Goal: Task Accomplishment & Management: Complete application form

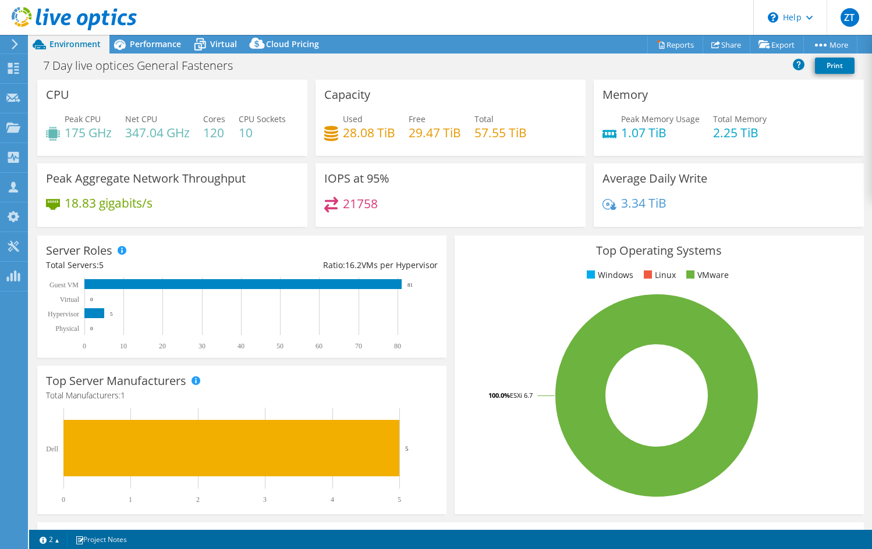
select select "USD"
click at [52, 48] on span "Environment" at bounding box center [74, 43] width 51 height 11
click at [60, 48] on span "Environment" at bounding box center [74, 43] width 51 height 11
click at [8, 63] on icon at bounding box center [13, 68] width 14 height 11
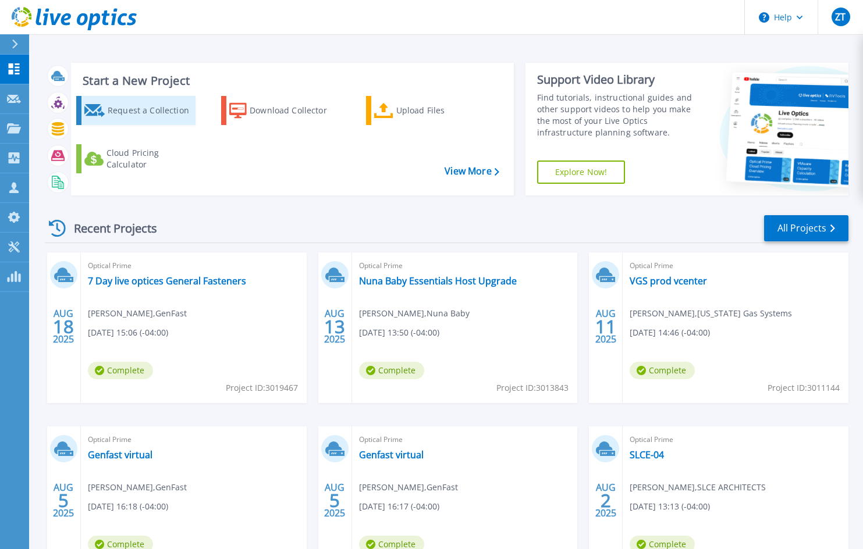
click at [146, 120] on div "Request a Collection" at bounding box center [150, 110] width 85 height 23
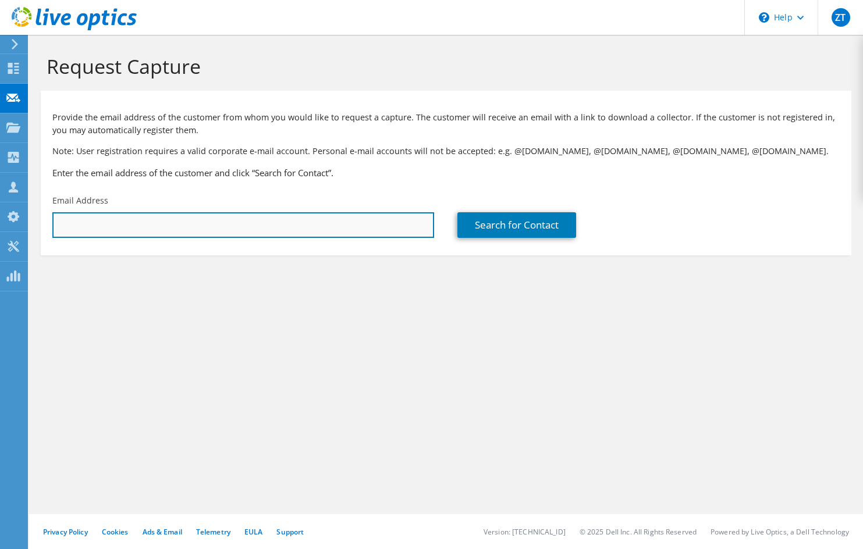
click at [179, 235] on input "text" at bounding box center [243, 225] width 382 height 26
paste input "[EMAIL_ADDRESS][DOMAIN_NAME]"
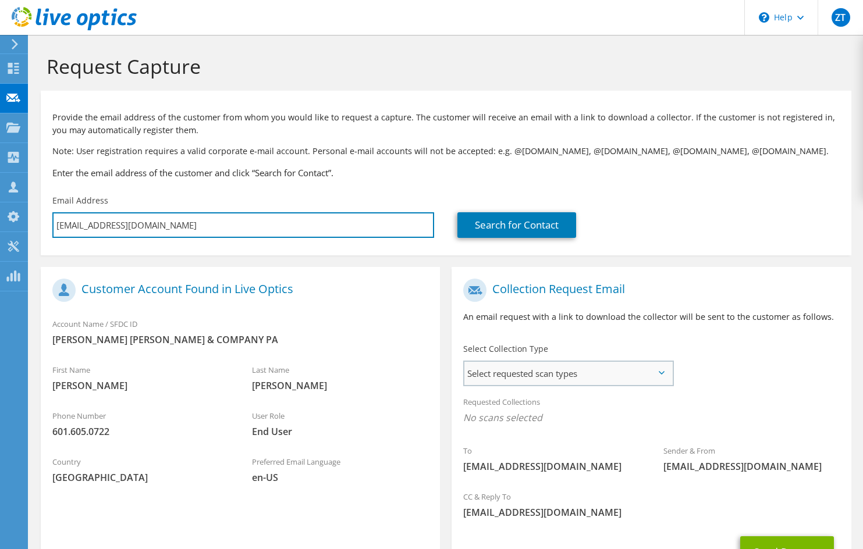
type input "[EMAIL_ADDRESS][DOMAIN_NAME]"
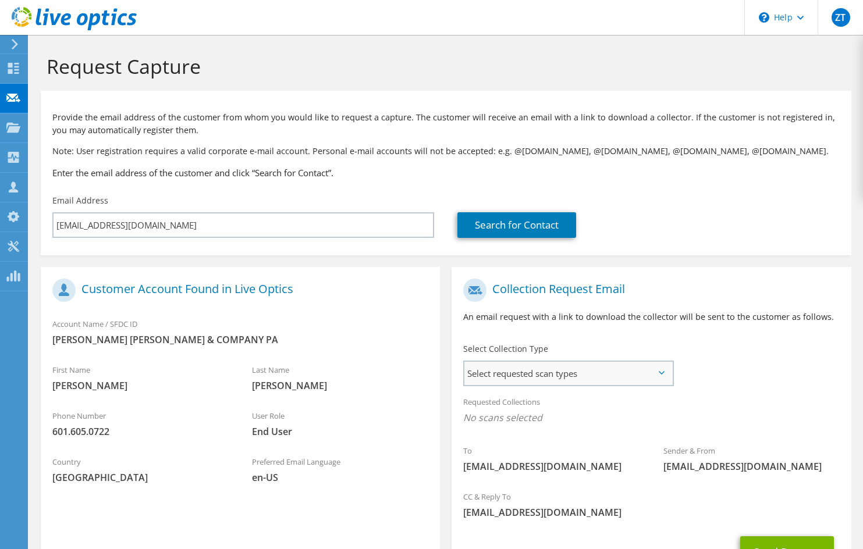
click at [555, 375] on span "Select requested scan types" at bounding box center [568, 373] width 208 height 23
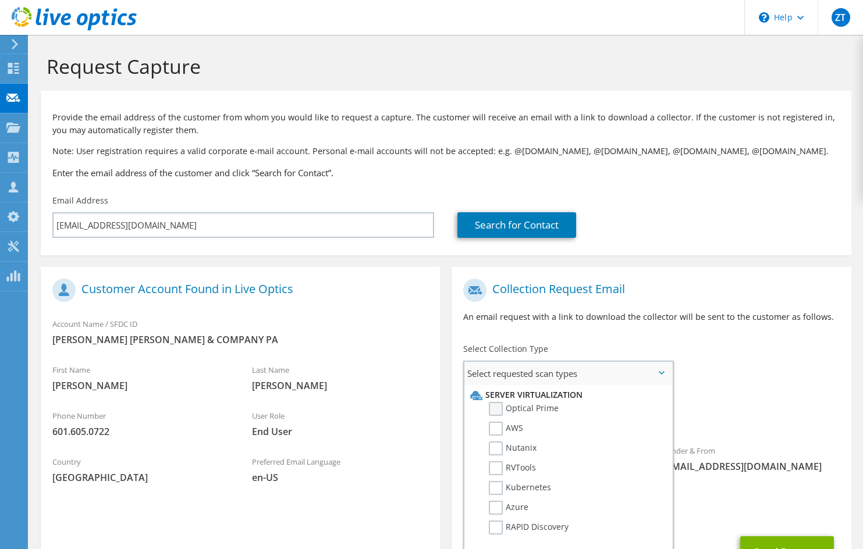
click at [497, 412] on label "Optical Prime" at bounding box center [524, 409] width 70 height 14
click at [0, 0] on input "Optical Prime" at bounding box center [0, 0] width 0 height 0
click at [493, 472] on label "RVTools" at bounding box center [512, 468] width 47 height 14
click at [0, 0] on input "RVTools" at bounding box center [0, 0] width 0 height 0
click at [774, 403] on div "Requested Collections No scans selected Optical Prime RVTools" at bounding box center [650, 413] width 399 height 47
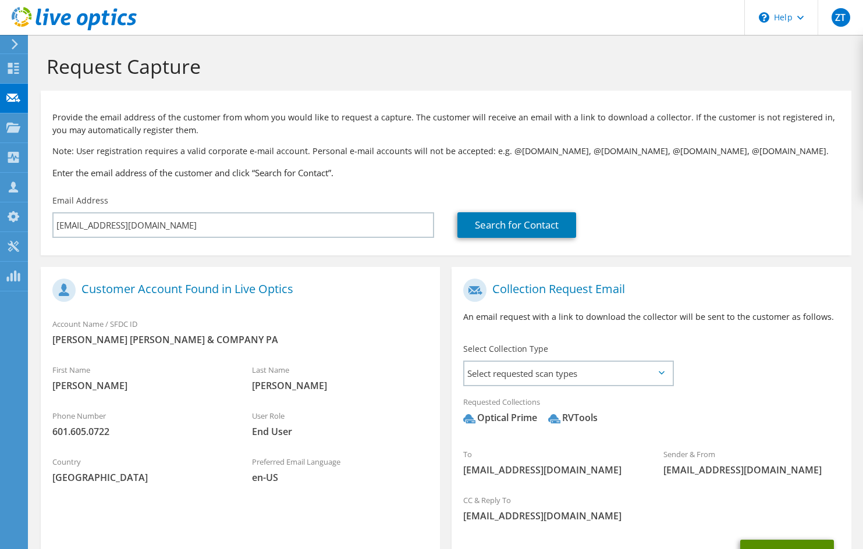
click at [766, 544] on button "Send Request" at bounding box center [787, 555] width 94 height 31
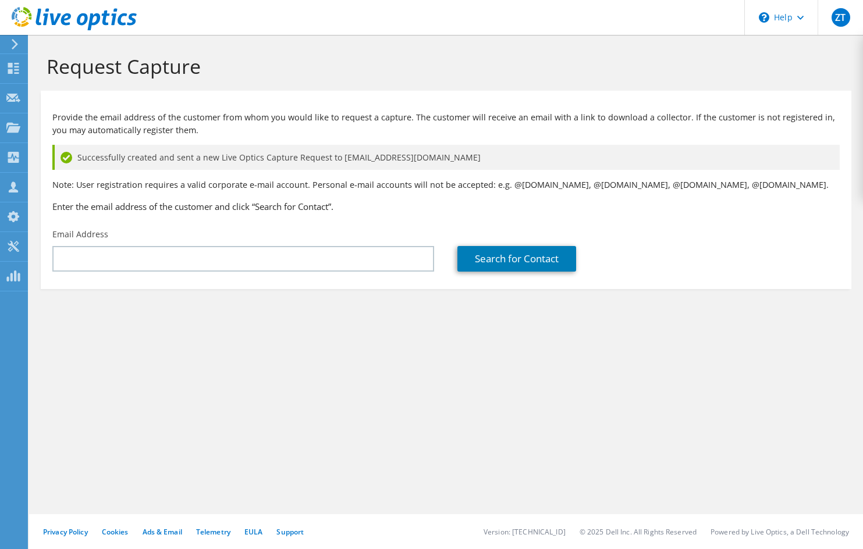
click at [733, 449] on div "Request Capture Provide the email address of the customer from whom you would l…" at bounding box center [446, 292] width 834 height 514
